Goal: Task Accomplishment & Management: Use online tool/utility

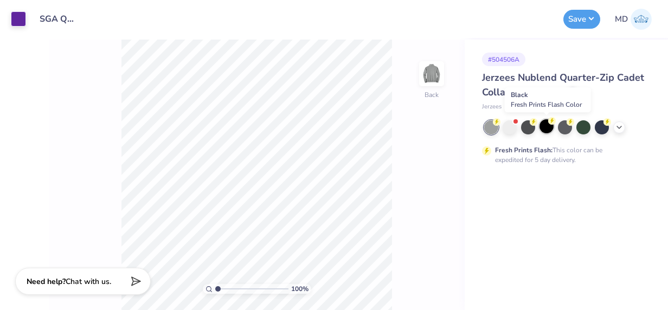
click at [544, 126] on div at bounding box center [546, 126] width 14 height 14
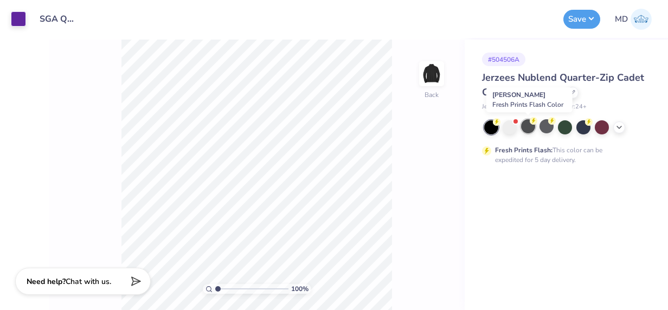
click at [528, 126] on div at bounding box center [528, 126] width 14 height 14
click at [488, 127] on div at bounding box center [491, 127] width 14 height 14
click at [529, 127] on div at bounding box center [528, 126] width 14 height 14
click at [616, 127] on icon at bounding box center [618, 126] width 9 height 9
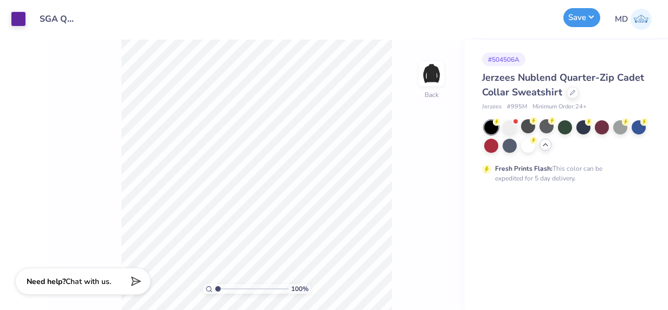
click at [578, 18] on button "Save" at bounding box center [581, 17] width 37 height 19
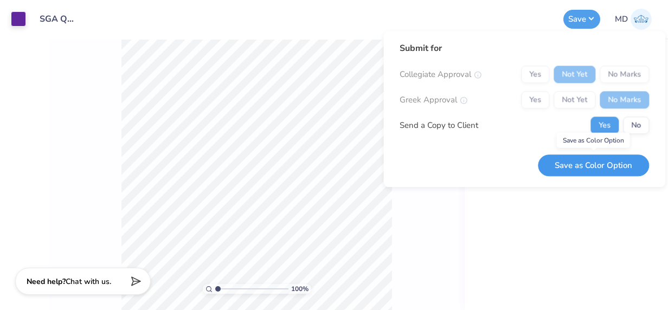
click at [574, 163] on button "Save as Color Option" at bounding box center [592, 165] width 111 height 22
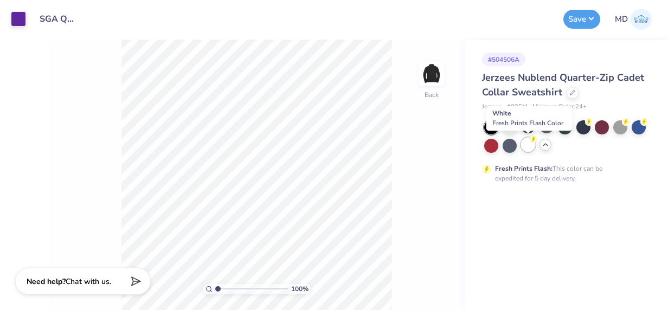
click at [524, 146] on div at bounding box center [528, 145] width 14 height 14
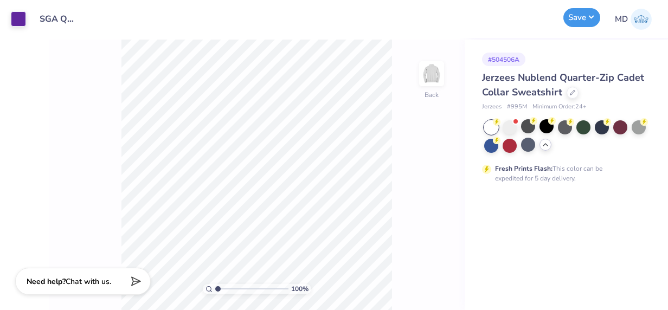
click at [584, 18] on button "Save" at bounding box center [581, 17] width 37 height 19
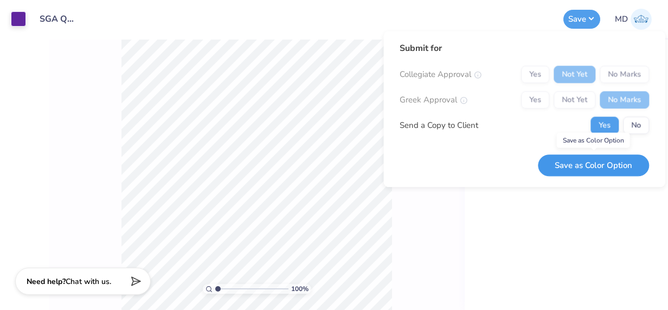
click at [577, 164] on button "Save as Color Option" at bounding box center [592, 165] width 111 height 22
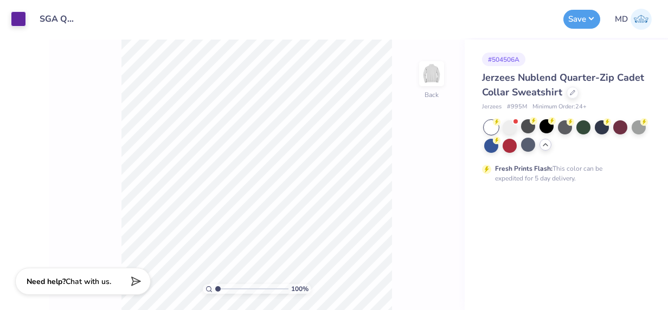
click at [545, 144] on icon at bounding box center [545, 144] width 9 height 9
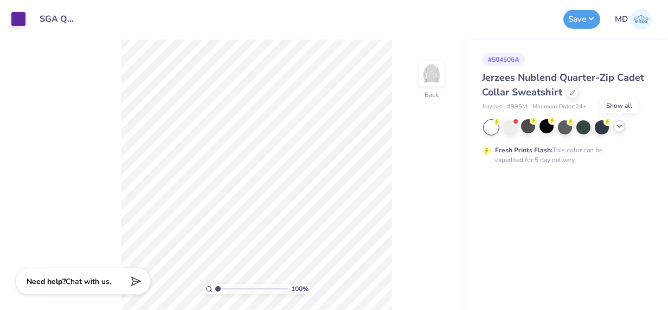
click at [620, 124] on icon at bounding box center [618, 126] width 9 height 9
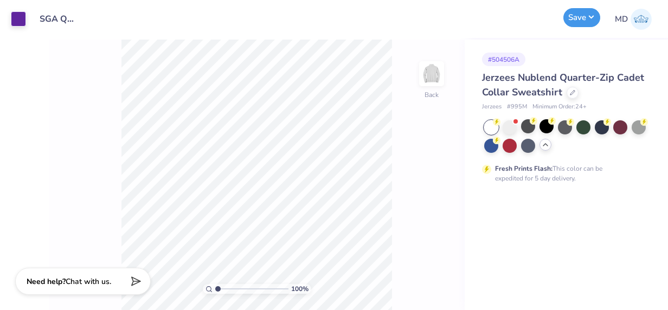
click at [585, 16] on button "Save" at bounding box center [581, 17] width 37 height 19
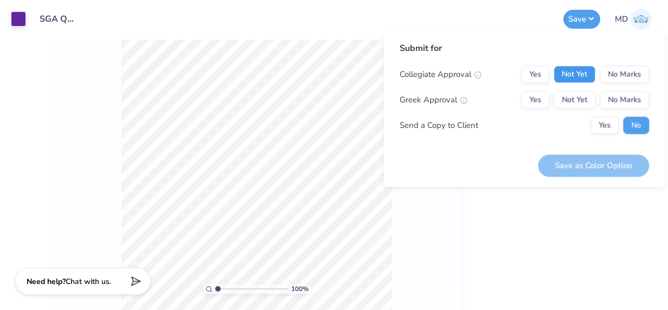
click at [584, 73] on button "Not Yet" at bounding box center [574, 74] width 42 height 17
click at [616, 98] on button "No Marks" at bounding box center [623, 99] width 49 height 17
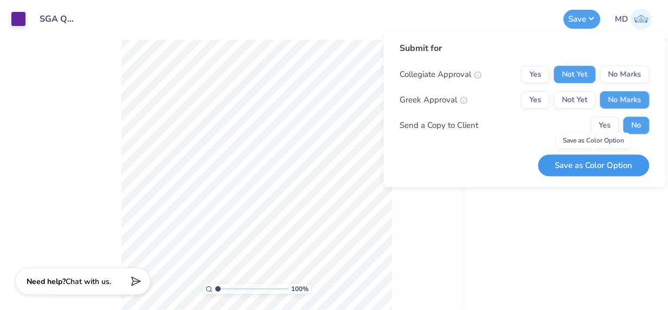
click at [579, 164] on button "Save as Color Option" at bounding box center [592, 165] width 111 height 22
